Goal: Task Accomplishment & Management: Complete application form

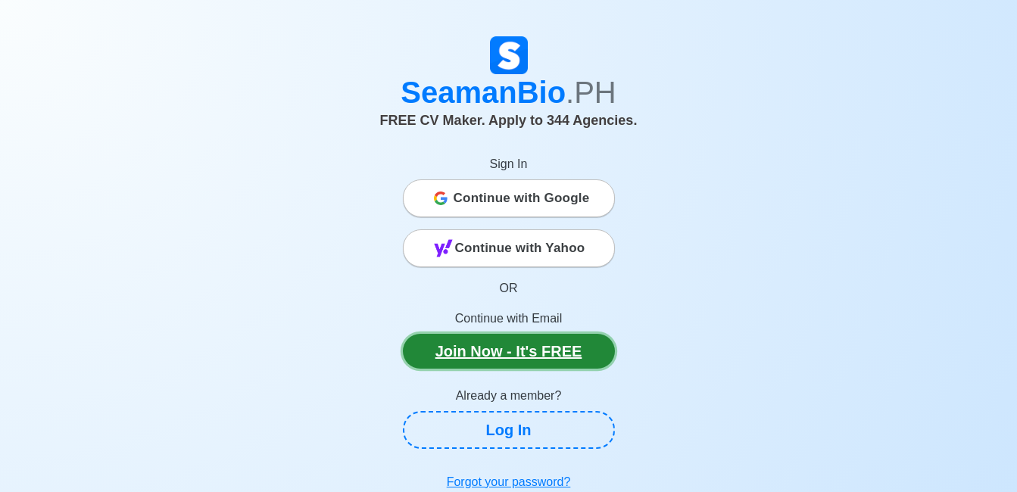
click at [563, 351] on link "Join Now - It's FREE" at bounding box center [509, 351] width 212 height 35
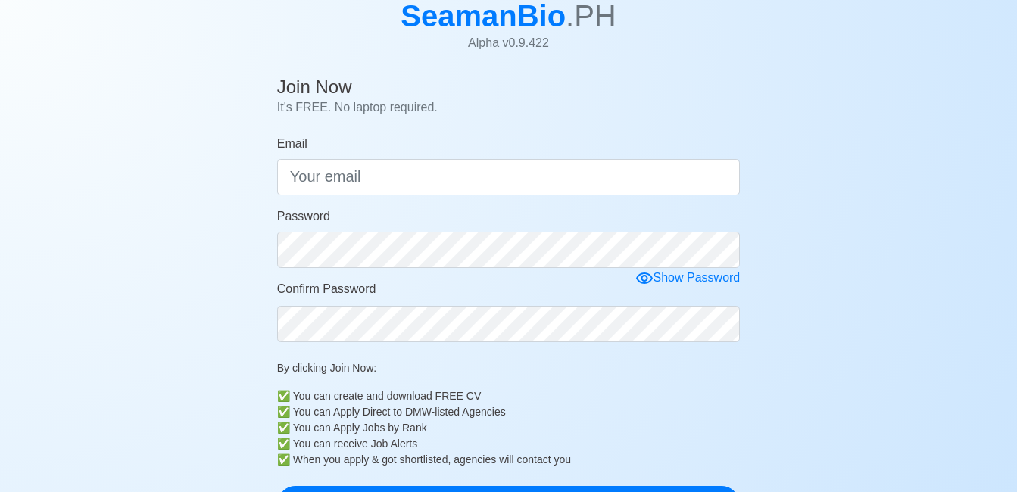
scroll to position [97, 0]
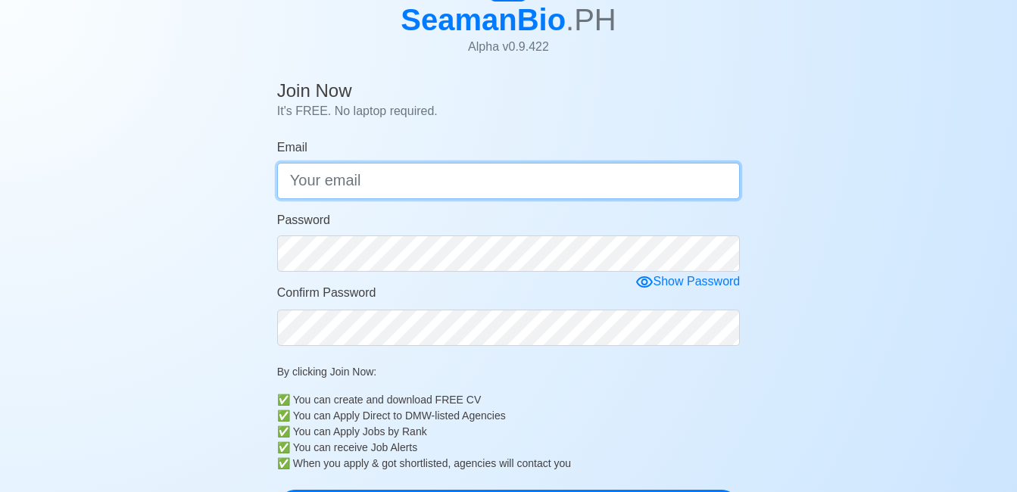
click at [420, 187] on input "Email" at bounding box center [508, 181] width 463 height 36
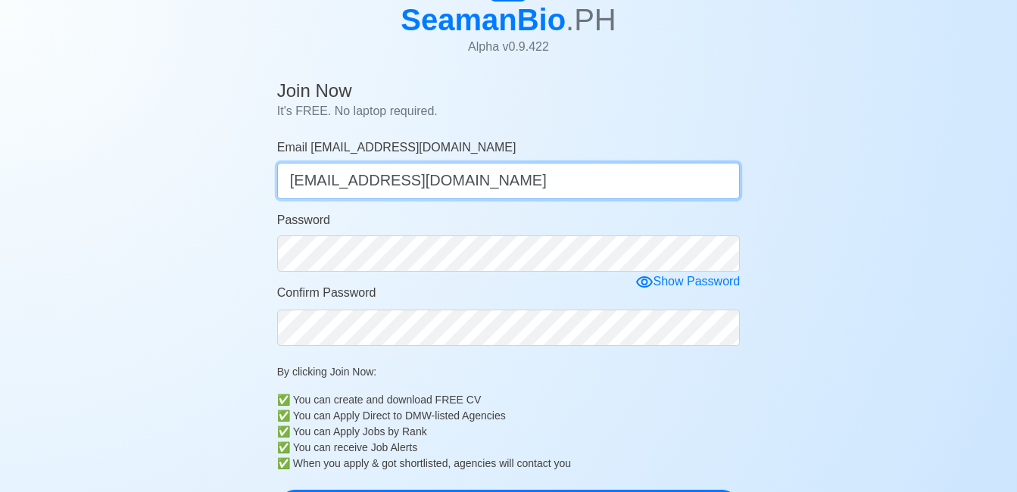
type input "[EMAIL_ADDRESS][DOMAIN_NAME]"
drag, startPoint x: 554, startPoint y: 177, endPoint x: 173, endPoint y: 231, distance: 385.3
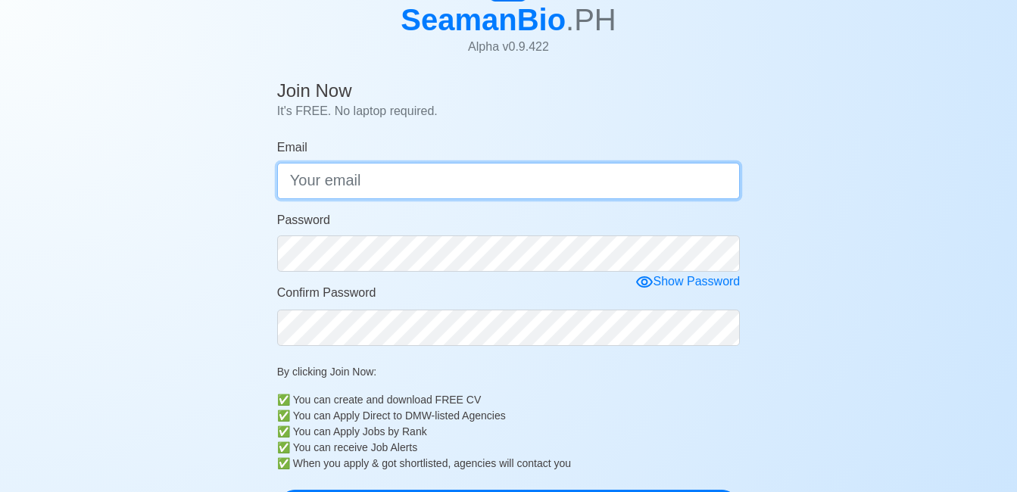
click at [336, 179] on input "Email" at bounding box center [508, 181] width 463 height 36
type input "[EMAIL_ADDRESS][DOMAIN_NAME]"
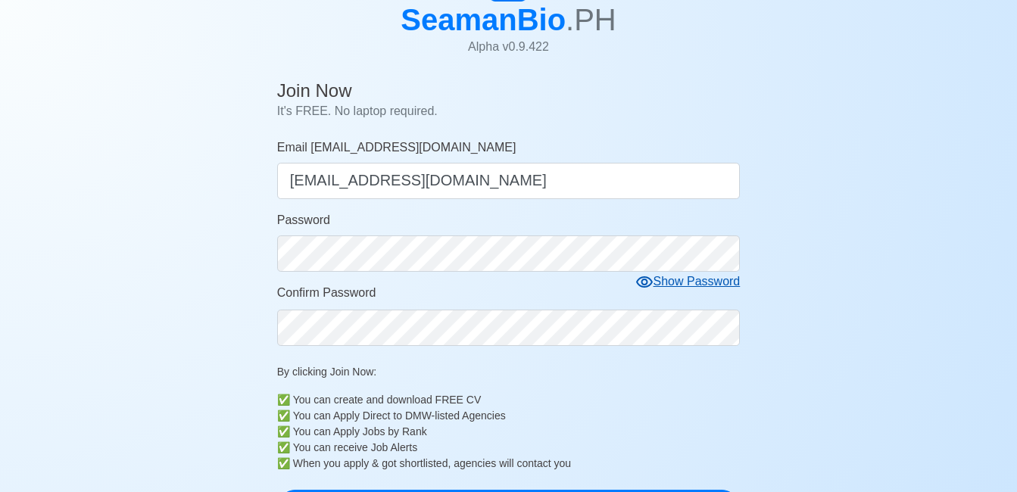
click at [650, 280] on icon at bounding box center [644, 282] width 18 height 18
drag, startPoint x: 914, startPoint y: 396, endPoint x: 923, endPoint y: 372, distance: 25.2
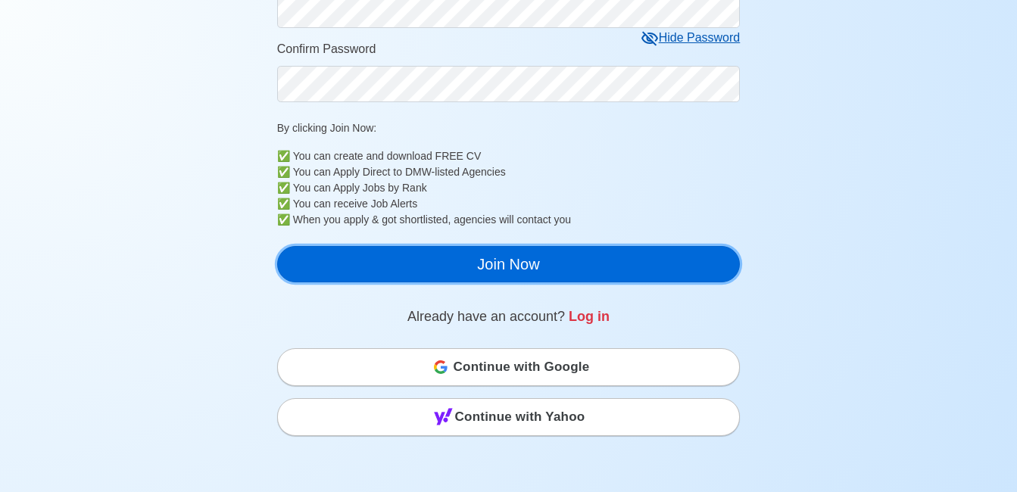
click at [553, 270] on button "Join Now" at bounding box center [508, 264] width 463 height 36
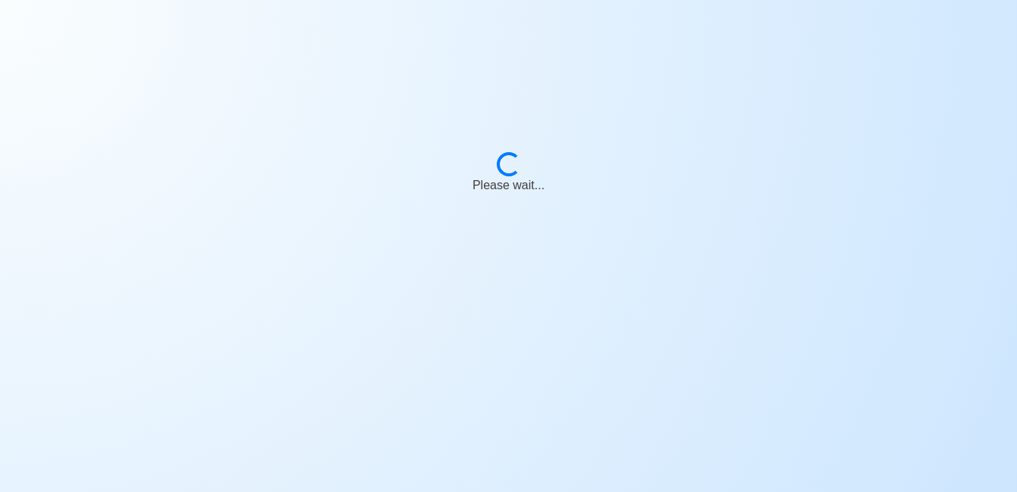
scroll to position [341, 0]
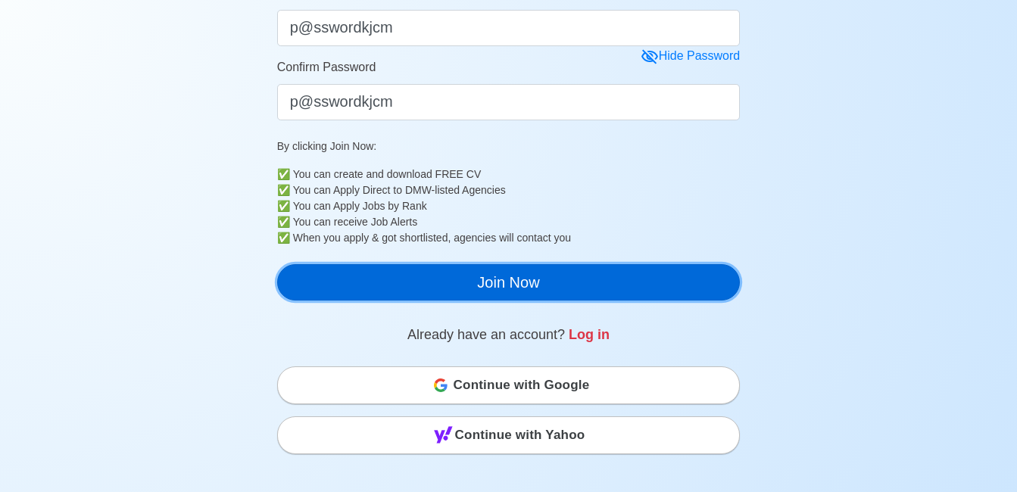
click at [513, 292] on button "Join Now" at bounding box center [508, 282] width 463 height 36
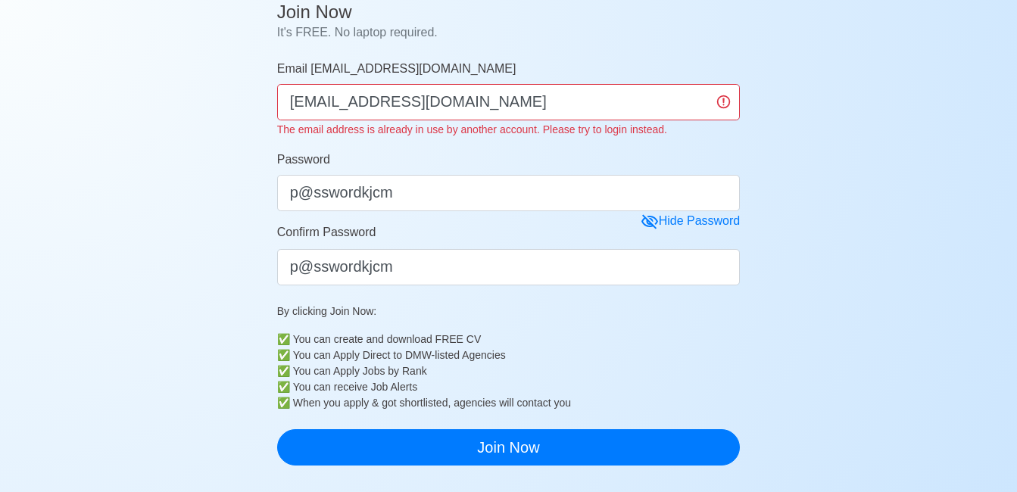
scroll to position [169, 0]
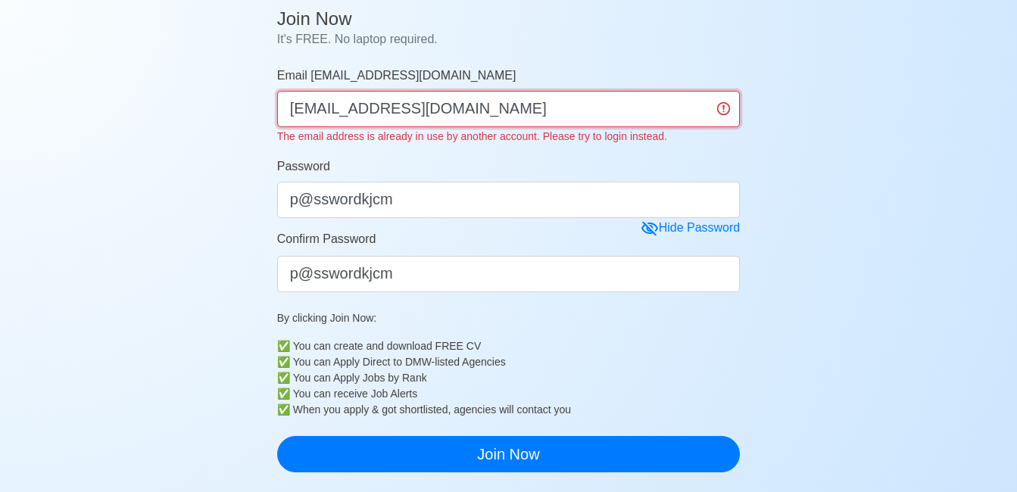
drag, startPoint x: 498, startPoint y: 110, endPoint x: 273, endPoint y: 113, distance: 224.9
click at [273, 113] on main "Join Now It's FREE. No laptop required. Email [EMAIL_ADDRESS][DOMAIN_NAME] [EMA…" at bounding box center [509, 438] width 486 height 873
type input "[EMAIL_ADDRESS][DOMAIN_NAME]"
click at [909, 366] on div "Join Now It's FREE. No laptop required. Email [EMAIL_ADDRESS][DOMAIN_NAME] [EMA…" at bounding box center [508, 440] width 1017 height 876
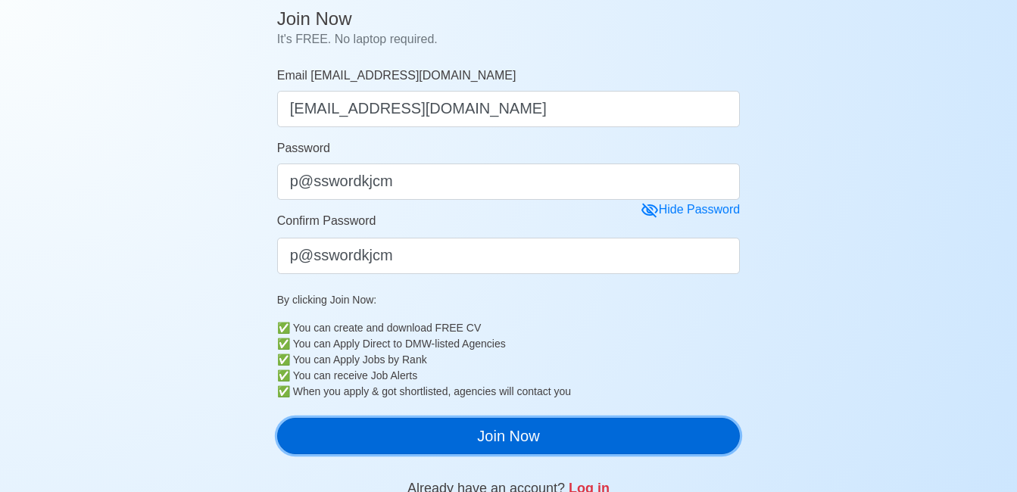
click at [643, 428] on button "Join Now" at bounding box center [508, 436] width 463 height 36
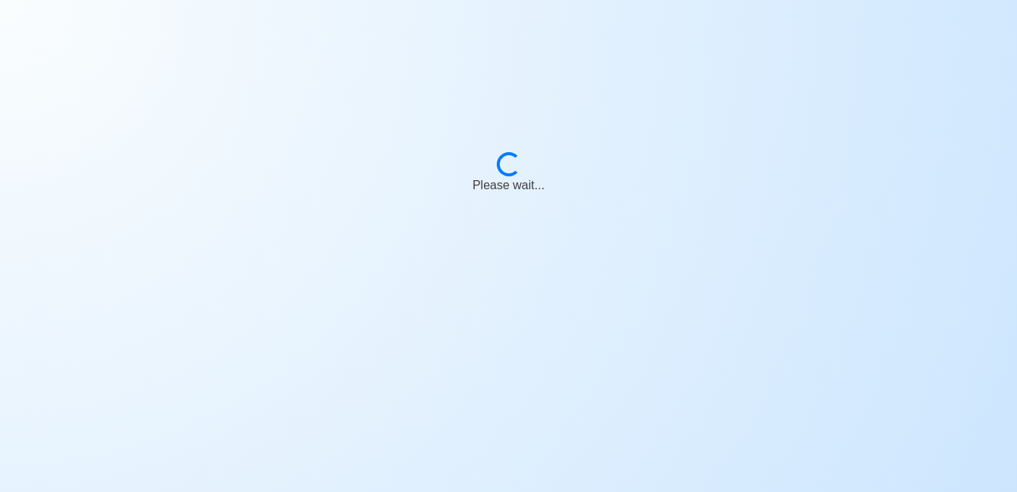
scroll to position [18, 0]
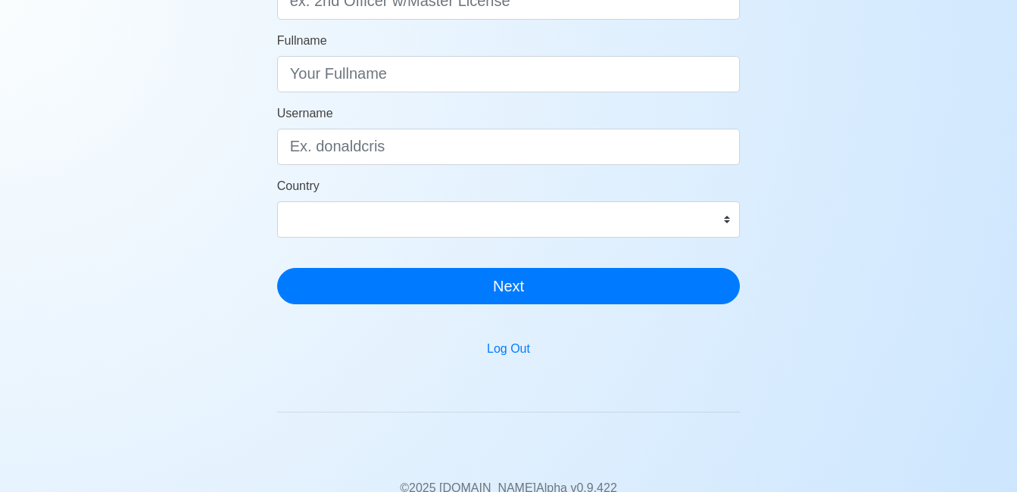
scroll to position [397, 0]
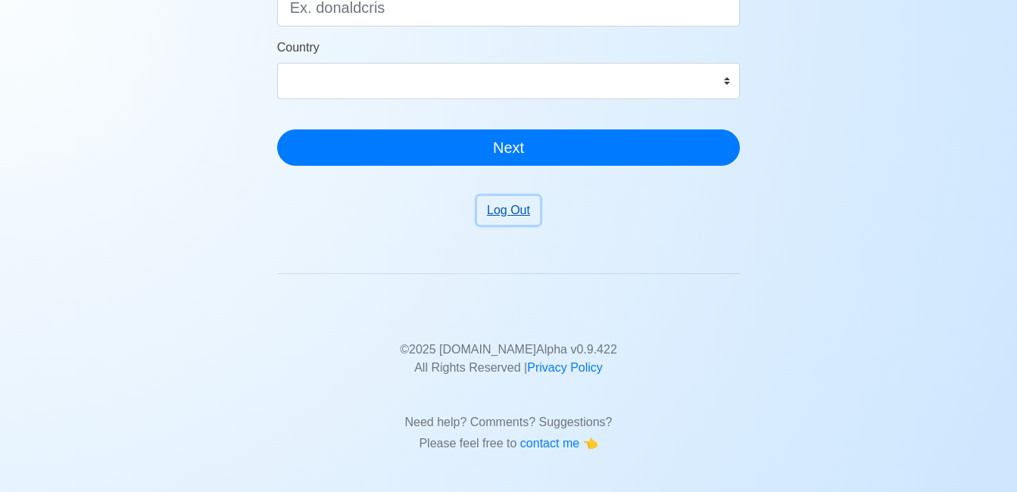
click at [521, 210] on button "Log Out" at bounding box center [508, 210] width 63 height 29
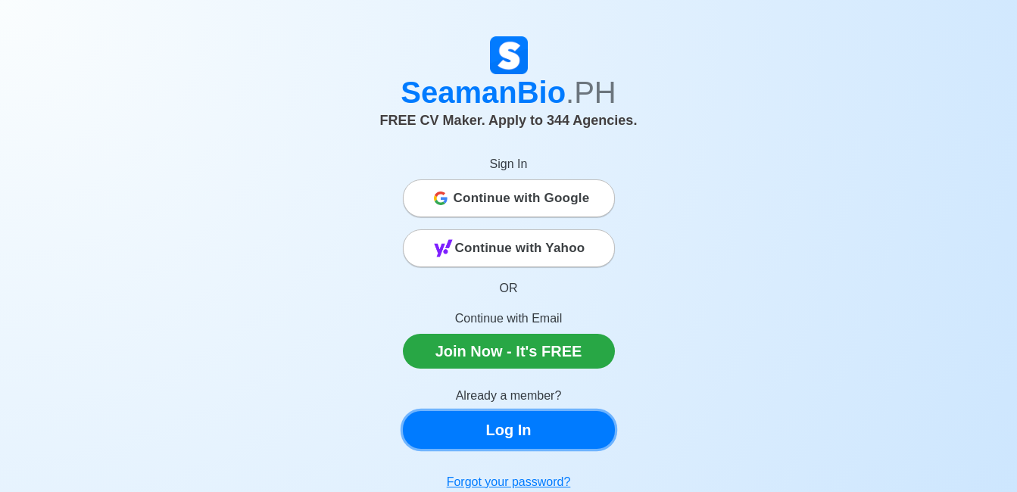
click at [525, 437] on link "Log In" at bounding box center [509, 430] width 212 height 38
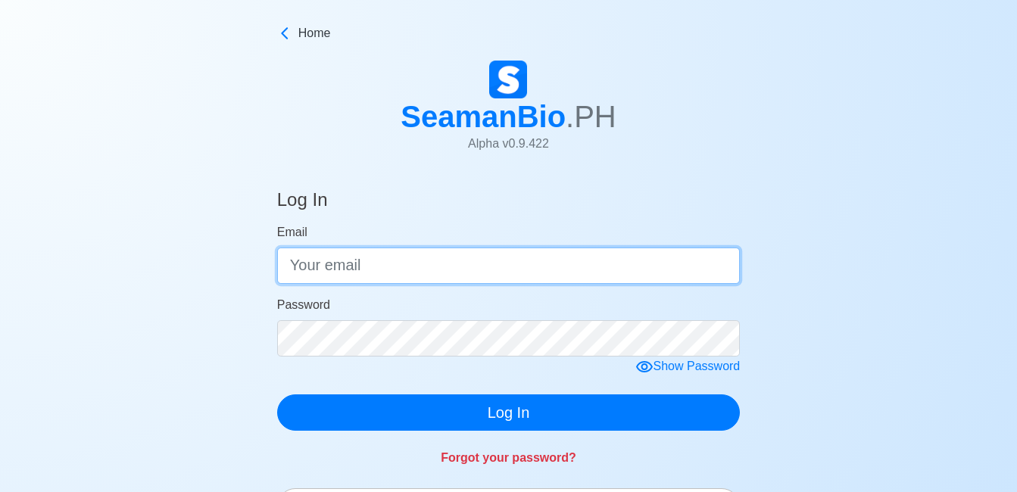
type input "[EMAIL_ADDRESS][DOMAIN_NAME]"
click at [411, 266] on input "[EMAIL_ADDRESS][DOMAIN_NAME]" at bounding box center [508, 266] width 463 height 36
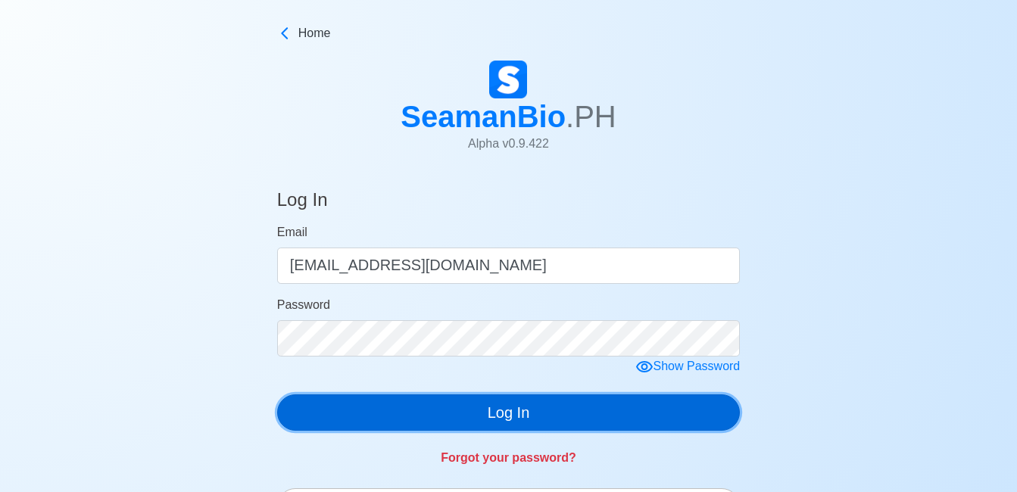
click at [523, 419] on button "Log In" at bounding box center [508, 412] width 463 height 36
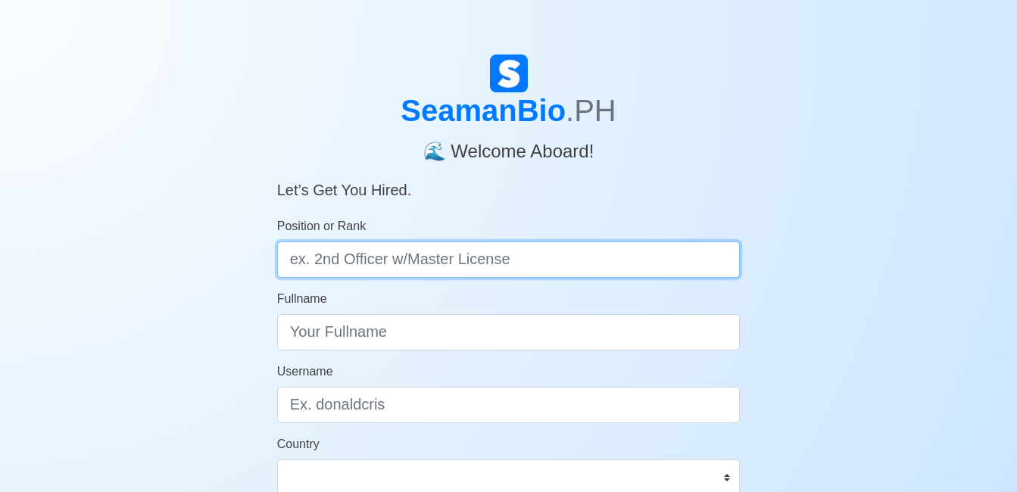
click at [531, 273] on input "Position or Rank" at bounding box center [508, 259] width 463 height 36
type input "c"
type input "CHIEF ENGINEER"
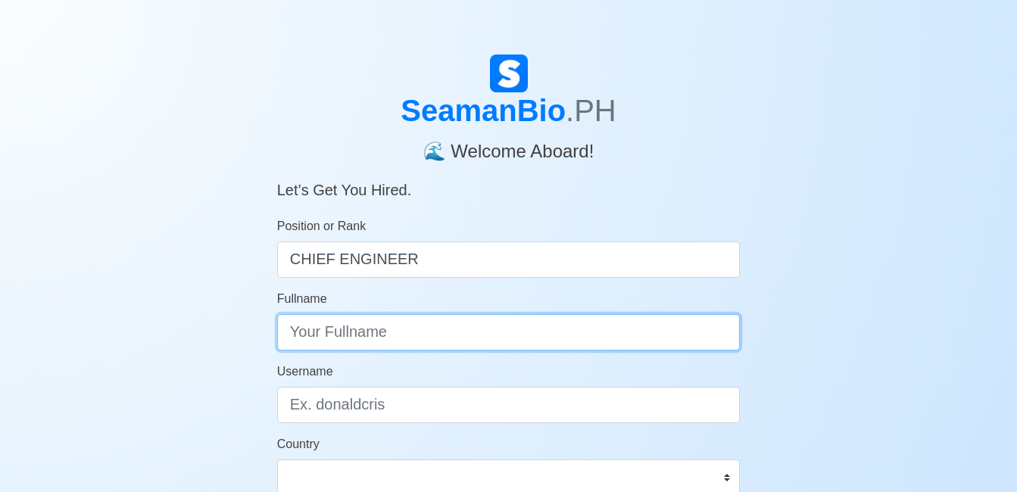
click at [323, 329] on input "Fullname" at bounding box center [508, 332] width 463 height 36
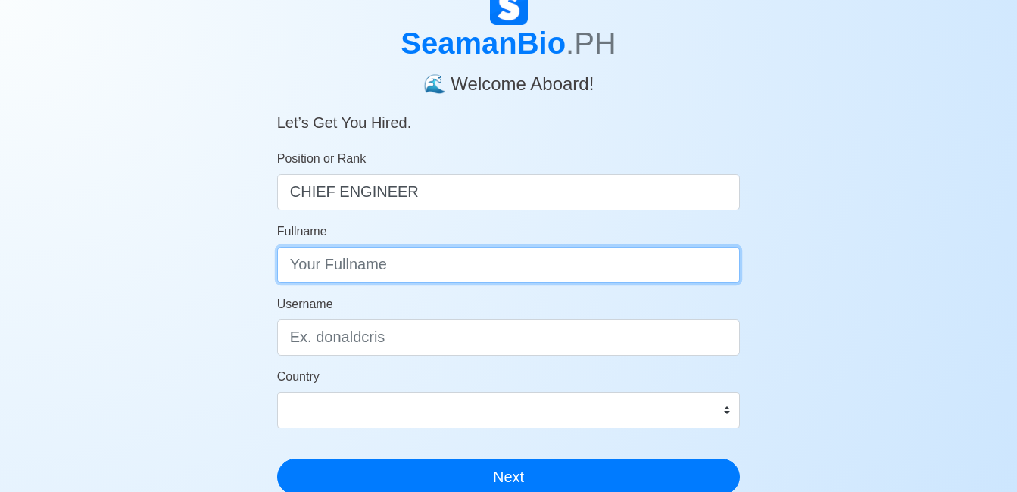
scroll to position [67, 0]
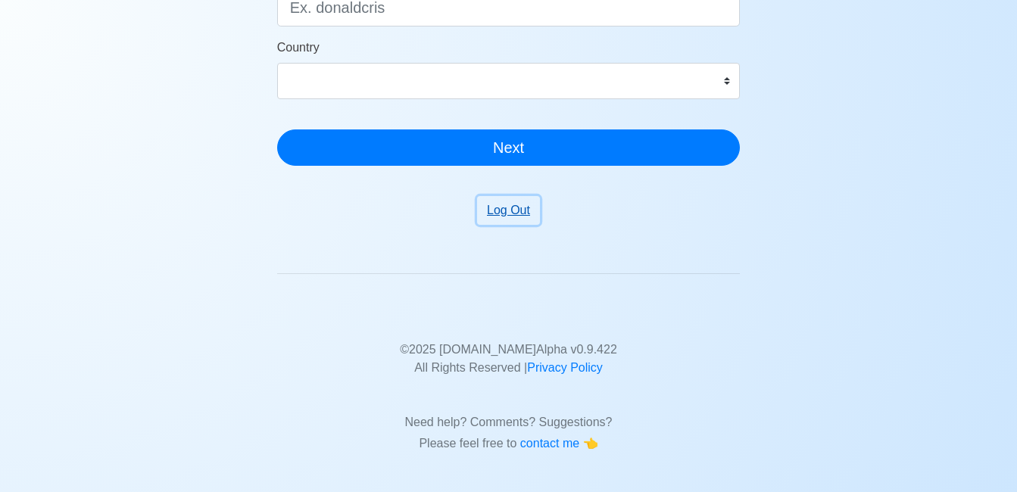
click at [503, 208] on button "Log Out" at bounding box center [508, 210] width 63 height 29
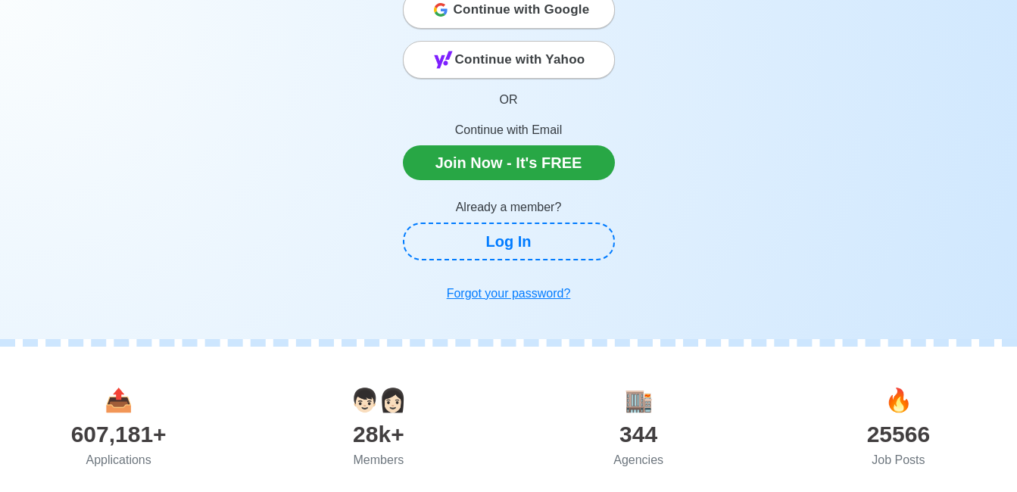
scroll to position [335, 0]
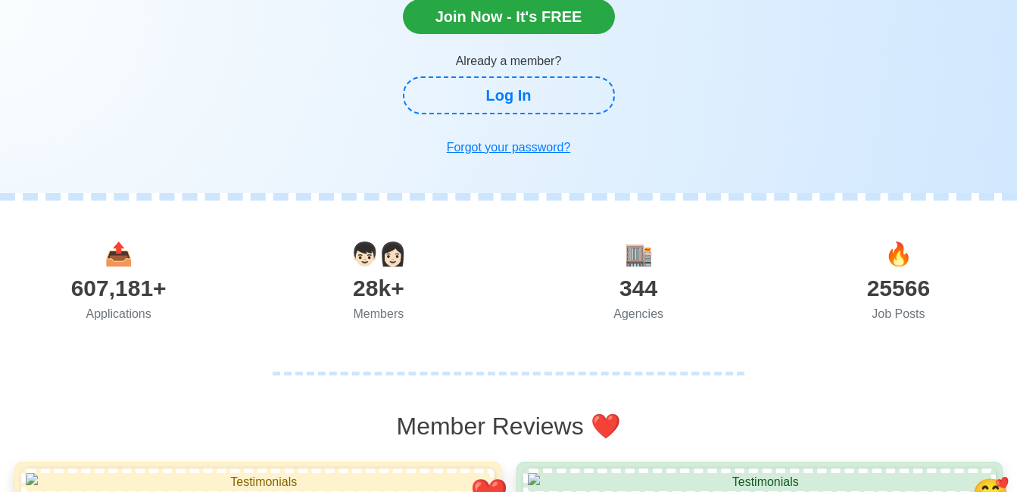
click at [918, 294] on div "25566" at bounding box center [898, 288] width 260 height 34
click at [905, 310] on div "Job Posts" at bounding box center [898, 314] width 260 height 18
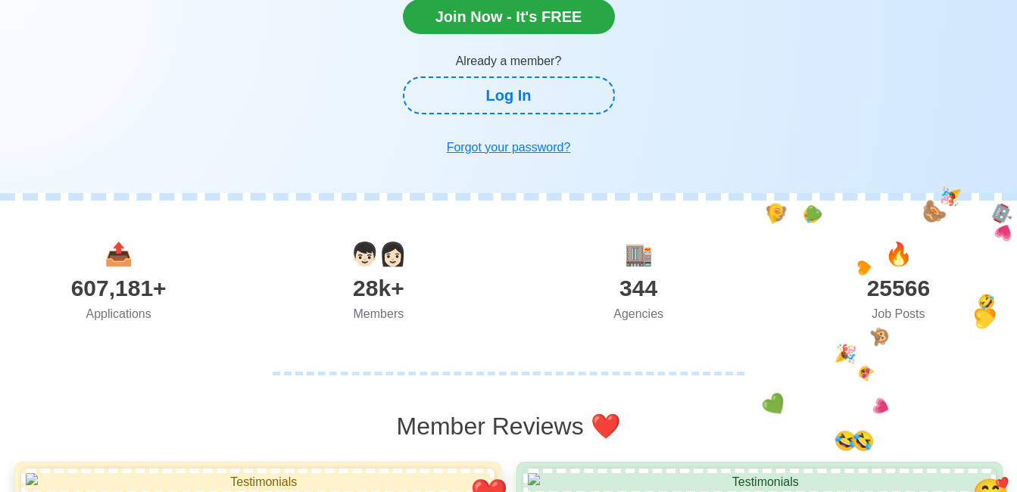
click at [901, 265] on span "🔥" at bounding box center [898, 253] width 28 height 25
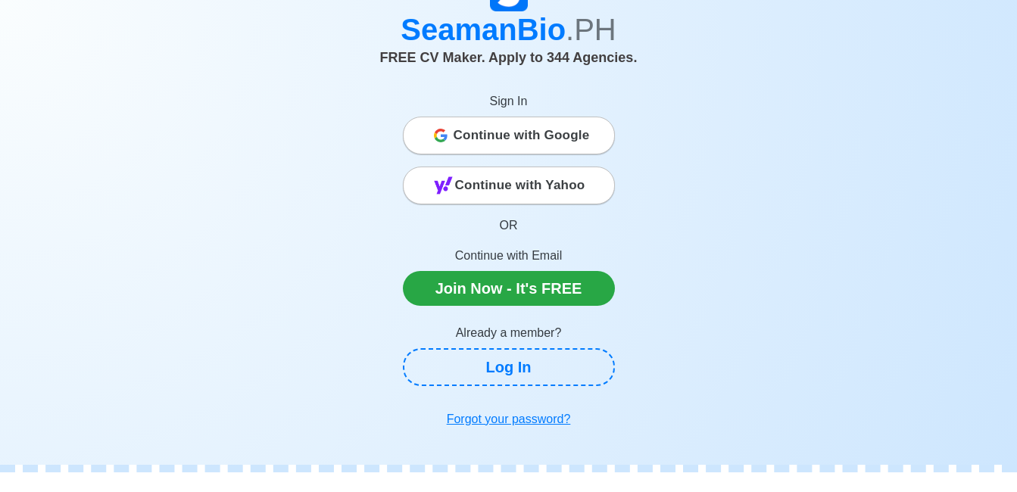
scroll to position [104, 0]
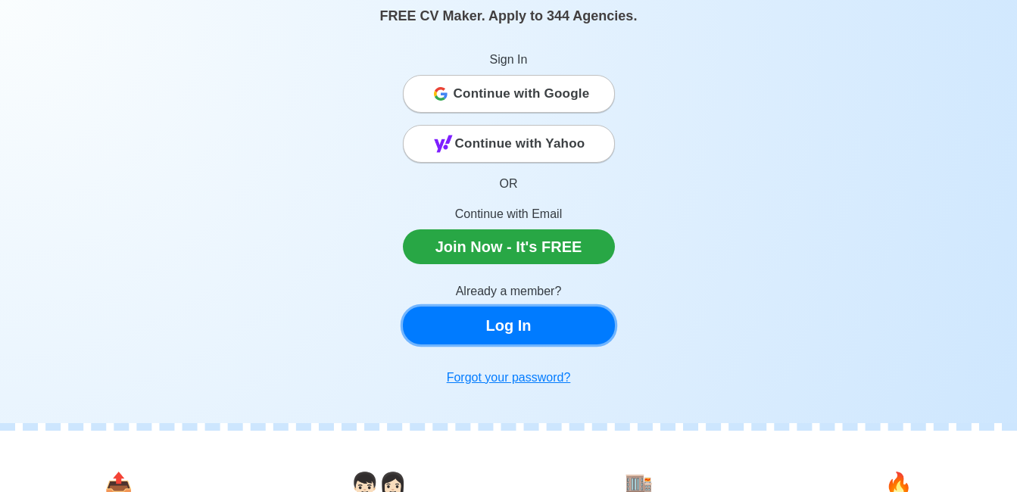
click at [531, 332] on link "Log In" at bounding box center [509, 326] width 212 height 38
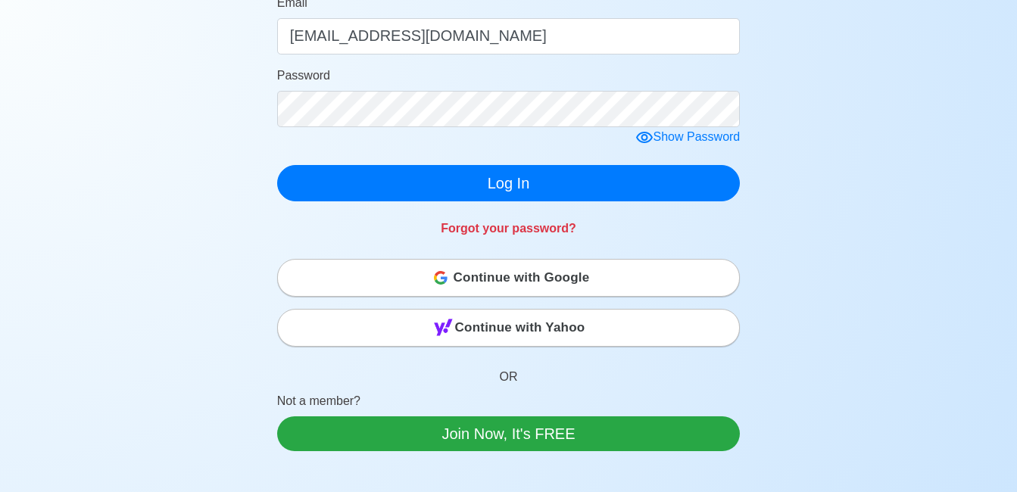
scroll to position [242, 0]
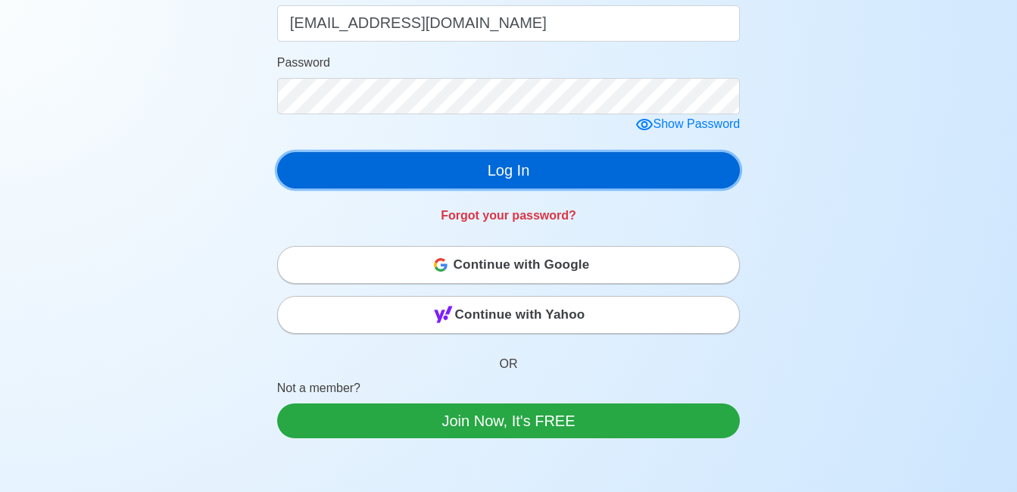
click at [542, 165] on button "Log In" at bounding box center [508, 170] width 463 height 36
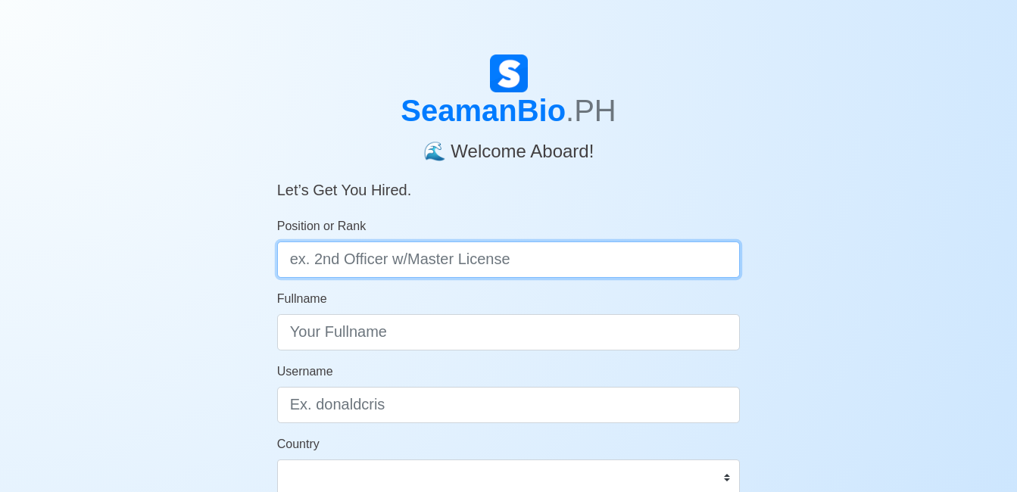
click at [395, 266] on input "Position or Rank" at bounding box center [508, 259] width 463 height 36
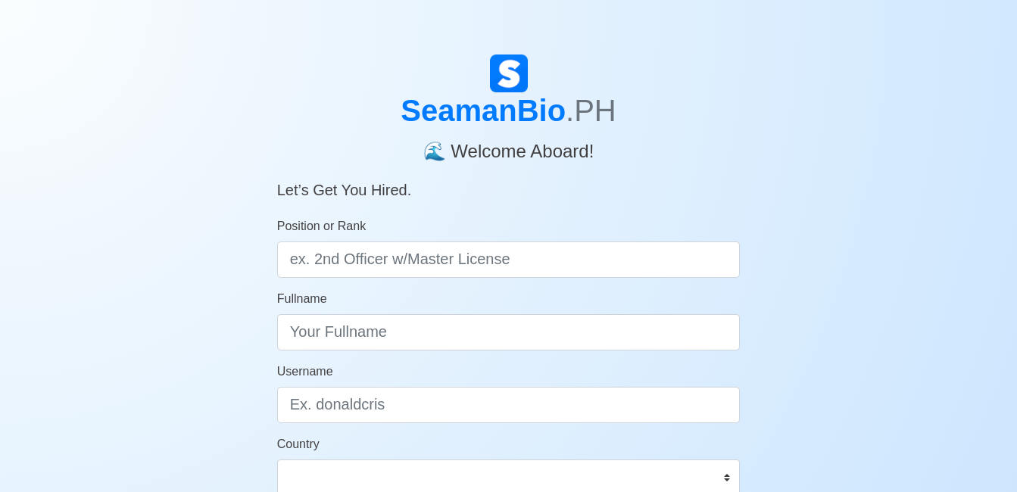
click at [790, 279] on div "SeamanBio .PH 🌊 Welcome Aboard! Let’s Get You Hired. Position or Rank Fullname …" at bounding box center [508, 454] width 1017 height 798
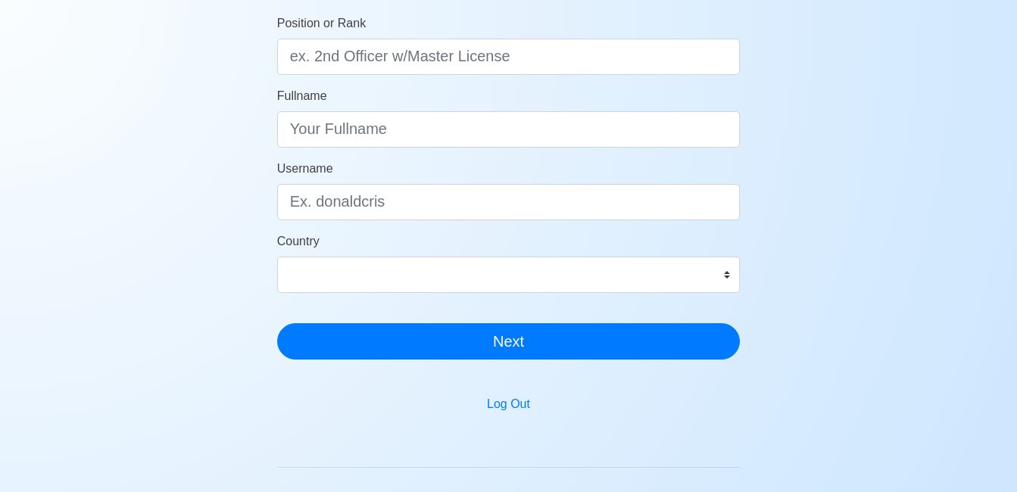
scroll to position [214, 0]
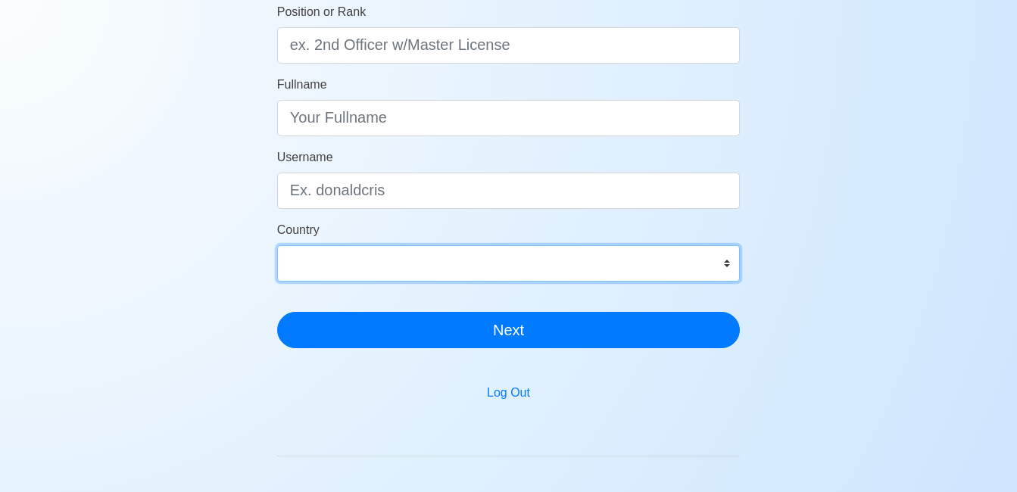
click at [727, 259] on select "[GEOGRAPHIC_DATA] [GEOGRAPHIC_DATA] [GEOGRAPHIC_DATA] [GEOGRAPHIC_DATA] [US_STA…" at bounding box center [508, 263] width 463 height 36
select select "PH"
click at [277, 245] on select "[GEOGRAPHIC_DATA] [GEOGRAPHIC_DATA] [GEOGRAPHIC_DATA] [GEOGRAPHIC_DATA] [US_STA…" at bounding box center [508, 263] width 463 height 36
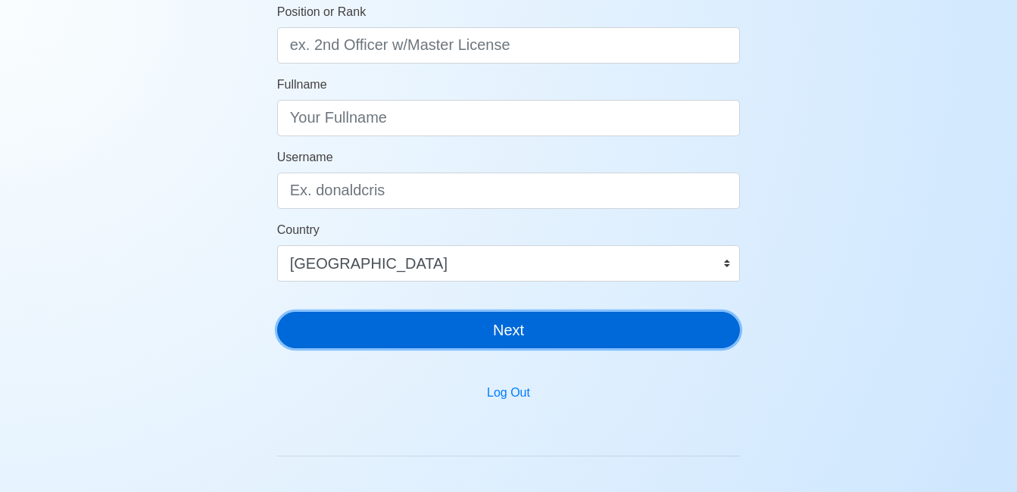
click at [522, 326] on button "Next" at bounding box center [508, 330] width 463 height 36
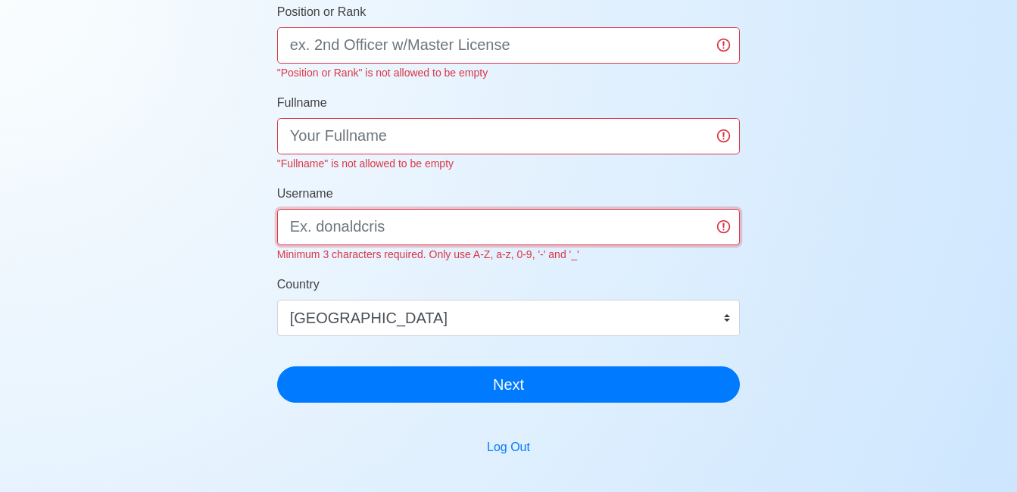
click at [375, 232] on input "Username" at bounding box center [508, 227] width 463 height 36
click at [774, 303] on div "SeamanBio .PH 🌊 Welcome Aboard! Let’s Get You Hired. Position or Rank "Position…" at bounding box center [508, 266] width 1017 height 852
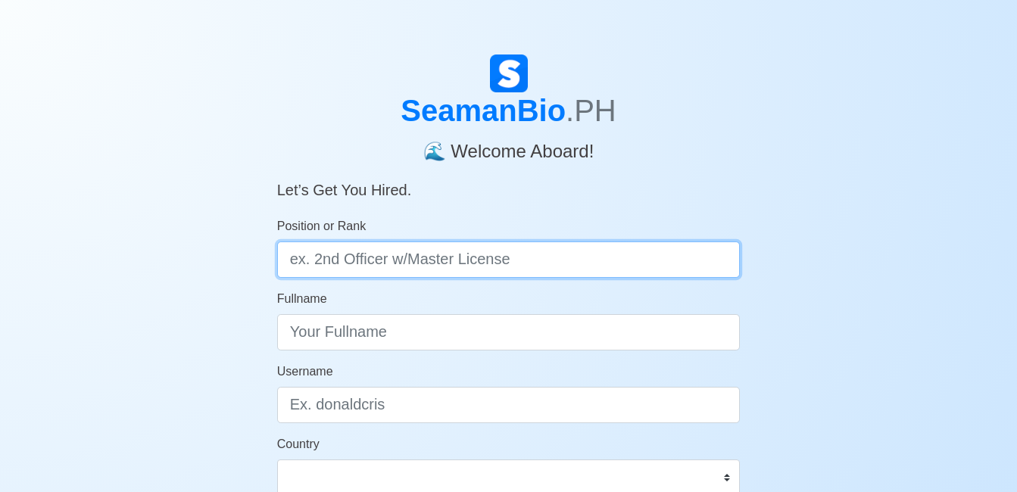
click at [519, 268] on input "Position or Rank" at bounding box center [508, 259] width 463 height 36
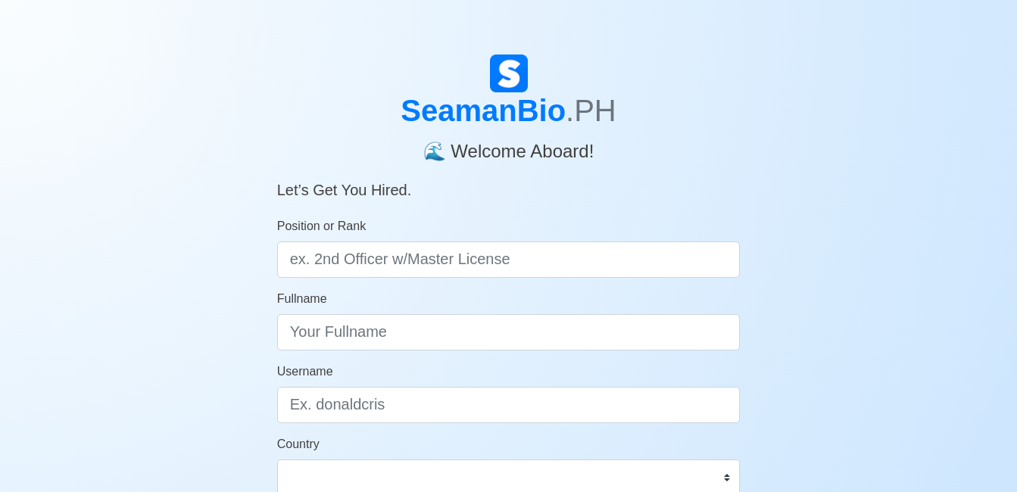
click at [762, 192] on div "SeamanBio .PH 🌊 Welcome Aboard! Let’s Get You Hired. Position or Rank Fullname …" at bounding box center [508, 454] width 509 height 798
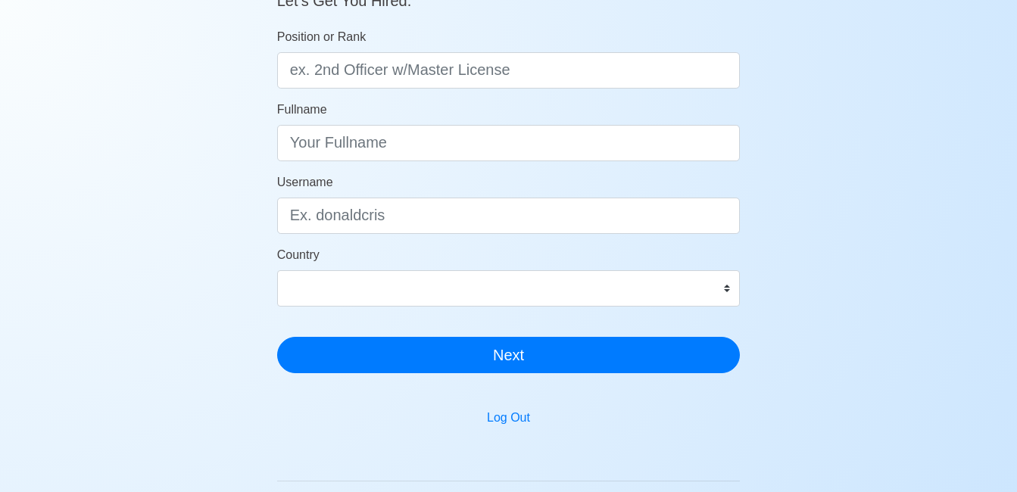
scroll to position [186, 0]
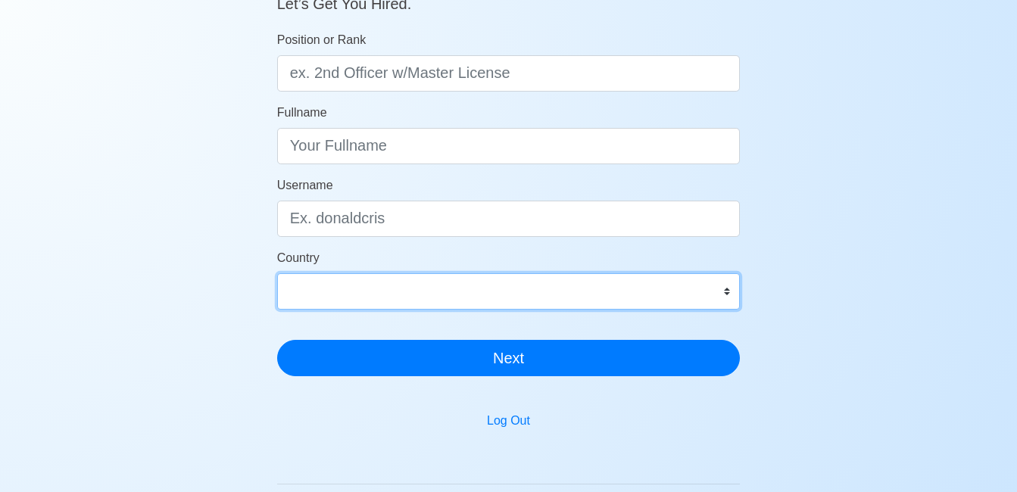
click at [725, 294] on select "[GEOGRAPHIC_DATA] [GEOGRAPHIC_DATA] [GEOGRAPHIC_DATA] [GEOGRAPHIC_DATA] [US_STA…" at bounding box center [508, 291] width 463 height 36
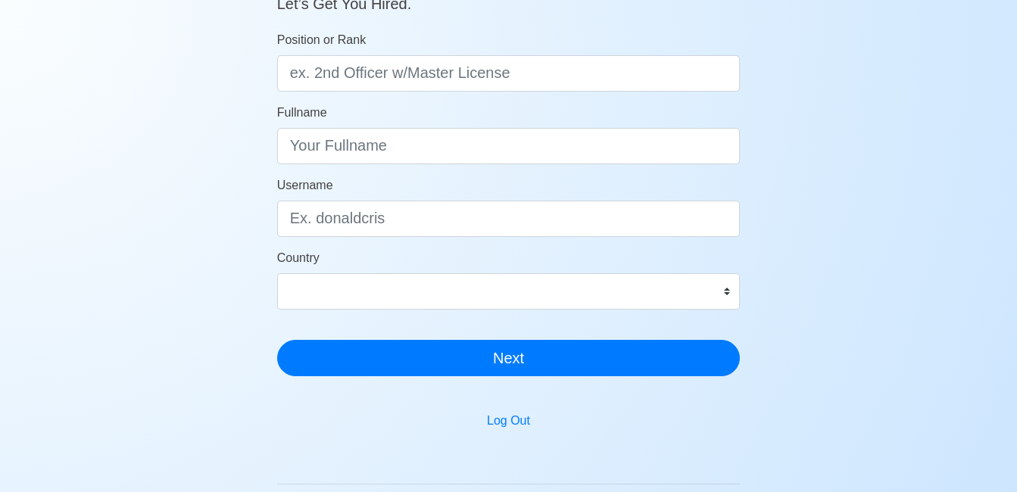
click at [864, 126] on div "SeamanBio .PH 🌊 Welcome Aboard! Let’s Get You Hired. Position or Rank Fullname …" at bounding box center [508, 267] width 1017 height 798
